Goal: Transaction & Acquisition: Purchase product/service

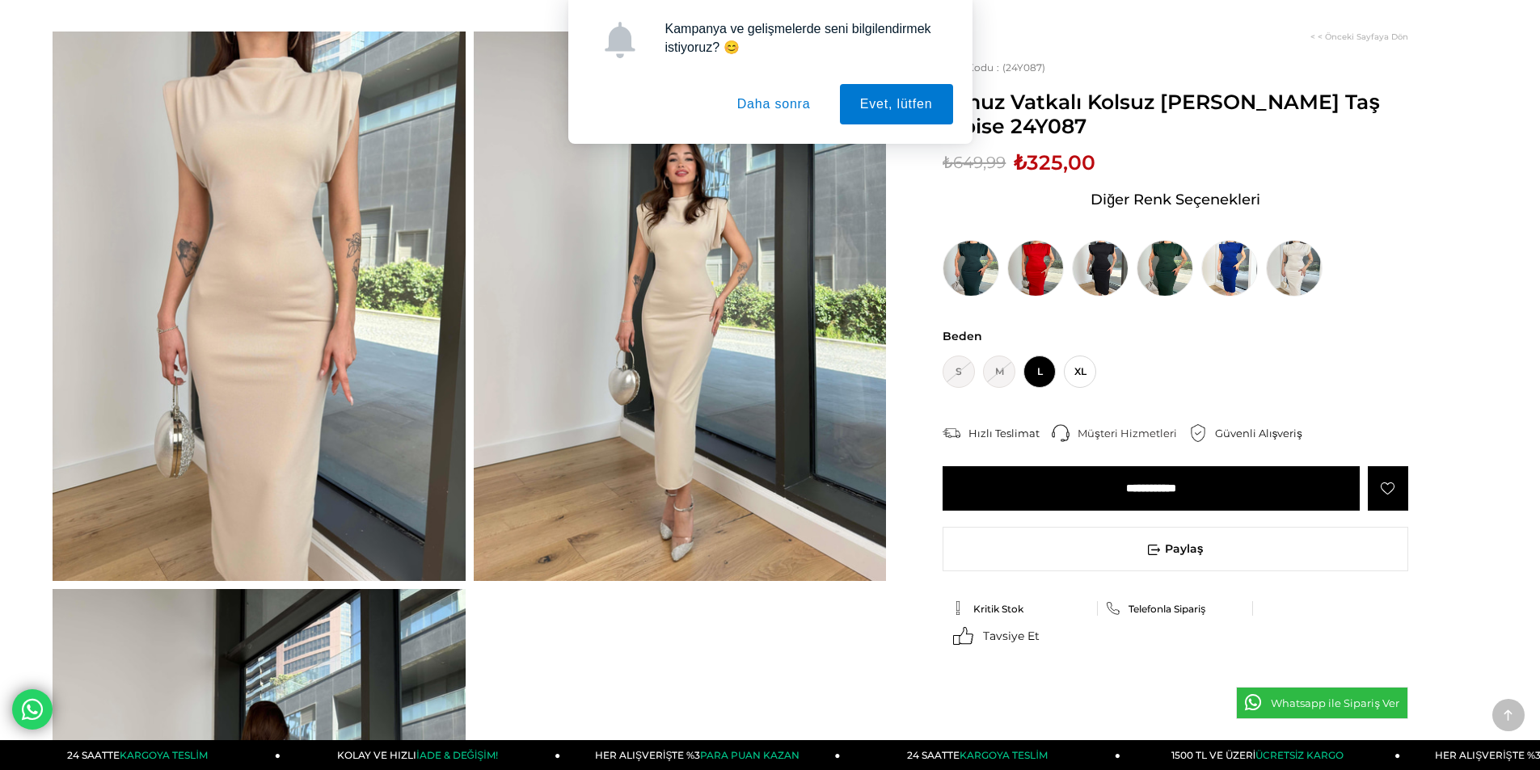
scroll to position [81, 0]
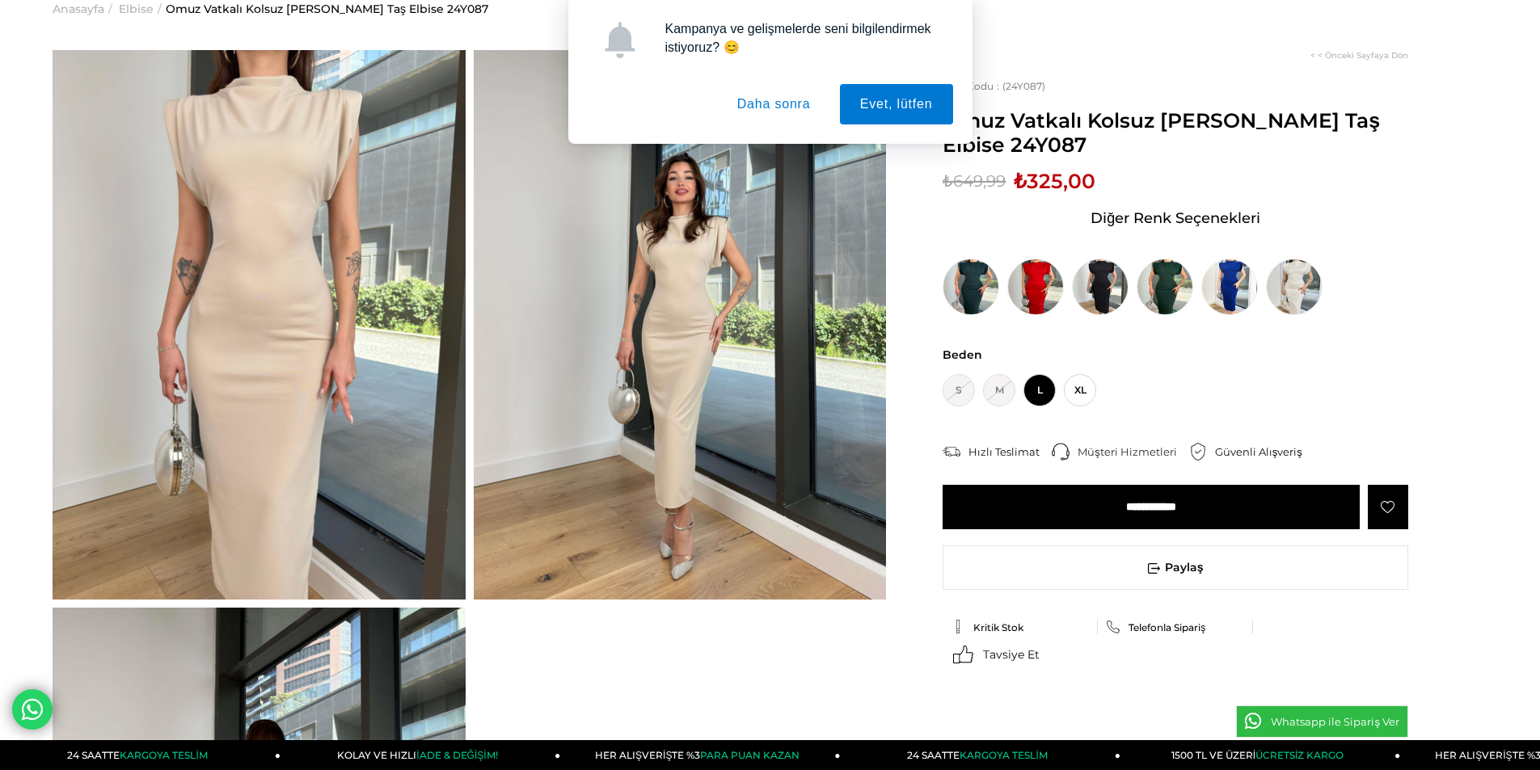
click at [756, 106] on button "Daha sonra" at bounding box center [774, 104] width 114 height 40
